Goal: Information Seeking & Learning: Compare options

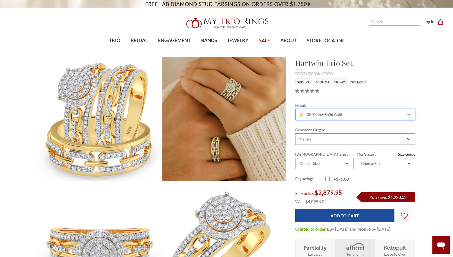
click at [411, 116] on div "10K Yellow Solid Gold" at bounding box center [356, 114] width 120 height 11
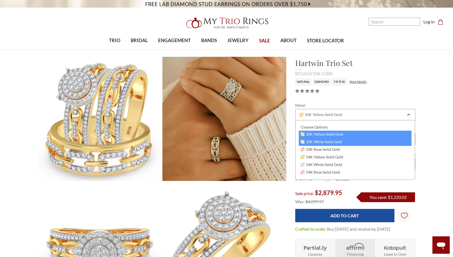
click at [316, 141] on span "10K White Solid Gold" at bounding box center [322, 141] width 42 height 4
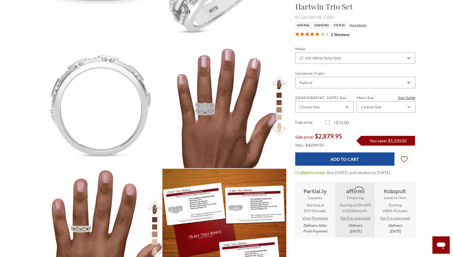
scroll to position [624, 0]
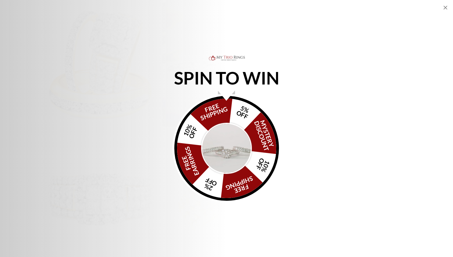
click at [227, 78] on p "SPIN TO WIN" at bounding box center [227, 78] width 130 height 6
click at [239, 53] on div "SPIN TO WIN FREE SHIPPING 5% OFF Mystery Discount 10% OFF FREE SHIPPING 2% OFF …" at bounding box center [226, 128] width 453 height 257
click at [447, 7] on icon "Close popup" at bounding box center [446, 7] width 7 height 7
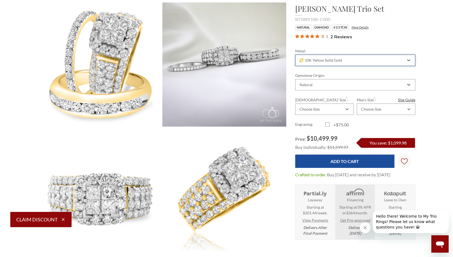
click at [333, 61] on span "10K Yellow Solid Gold" at bounding box center [321, 60] width 43 height 4
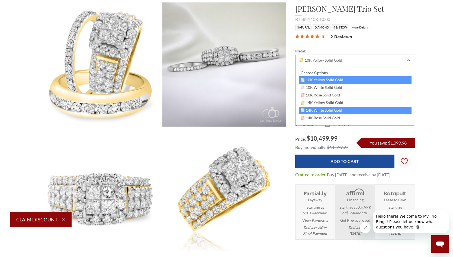
click at [321, 112] on span "14K White Solid Gold" at bounding box center [322, 110] width 42 height 4
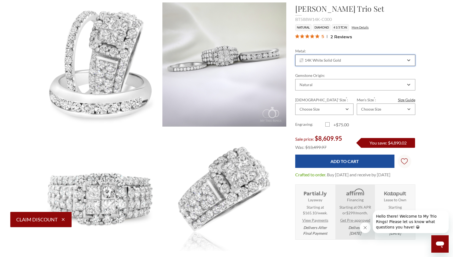
click at [361, 63] on div "14K White Solid Gold" at bounding box center [356, 60] width 120 height 11
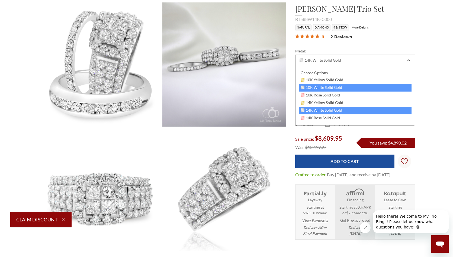
click at [325, 88] on span "10K White Solid Gold" at bounding box center [322, 87] width 42 height 4
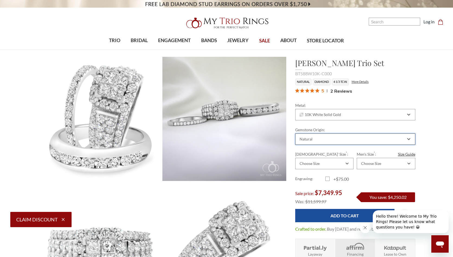
click at [350, 134] on div "Natural" at bounding box center [356, 138] width 120 height 11
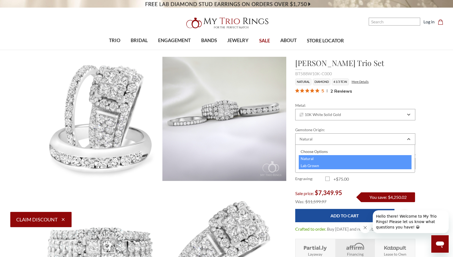
click at [308, 164] on div "Lab Grown" at bounding box center [355, 165] width 113 height 7
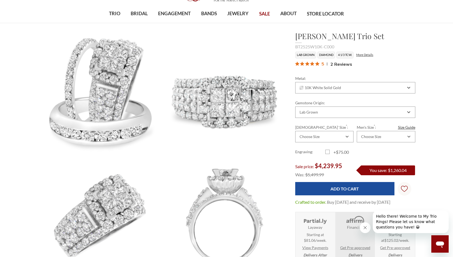
scroll to position [27, 0]
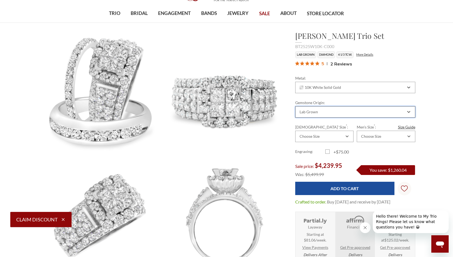
click at [330, 111] on div "Lab Grown" at bounding box center [352, 112] width 107 height 4
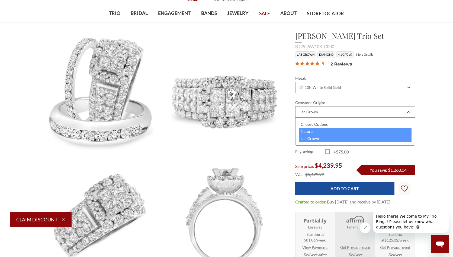
click at [310, 131] on div "Natural" at bounding box center [355, 131] width 113 height 7
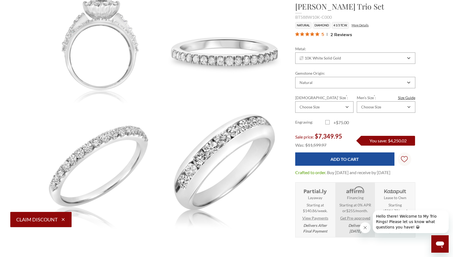
scroll to position [241, 374]
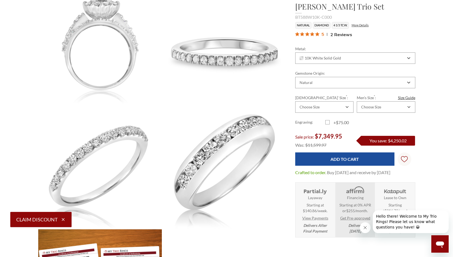
drag, startPoint x: 364, startPoint y: 228, endPoint x: 761, endPoint y: 412, distance: 437.2
click at [364, 228] on icon "Close message from company" at bounding box center [365, 227] width 3 height 3
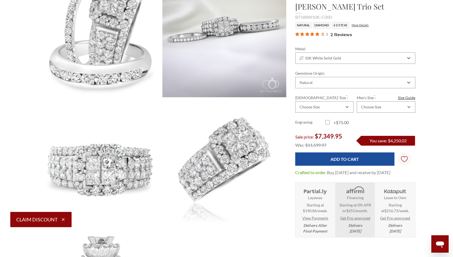
scroll to position [81, 0]
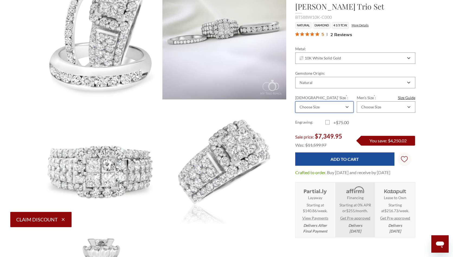
click at [342, 109] on div "Choose Size" at bounding box center [325, 106] width 58 height 11
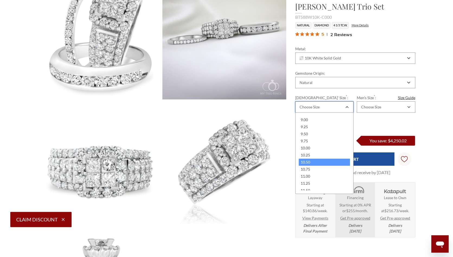
scroll to position [163, 0]
click at [308, 153] on div "9.75" at bounding box center [324, 154] width 51 height 7
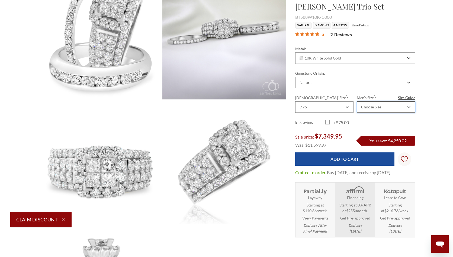
click at [383, 107] on div "Choose Size" at bounding box center [384, 107] width 46 height 4
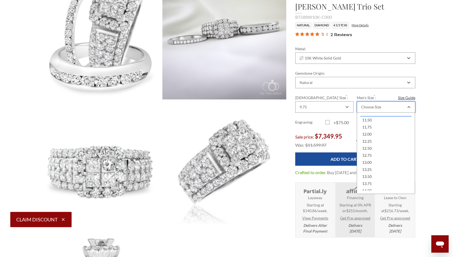
scroll to position [190, 0]
click at [372, 121] on div "12.50" at bounding box center [386, 119] width 51 height 7
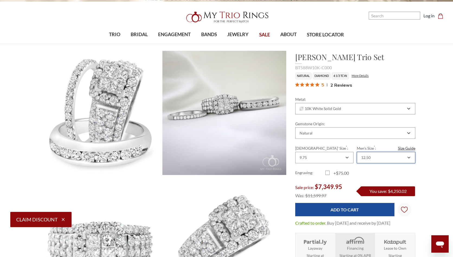
scroll to position [0, 0]
